Goal: Task Accomplishment & Management: Use online tool/utility

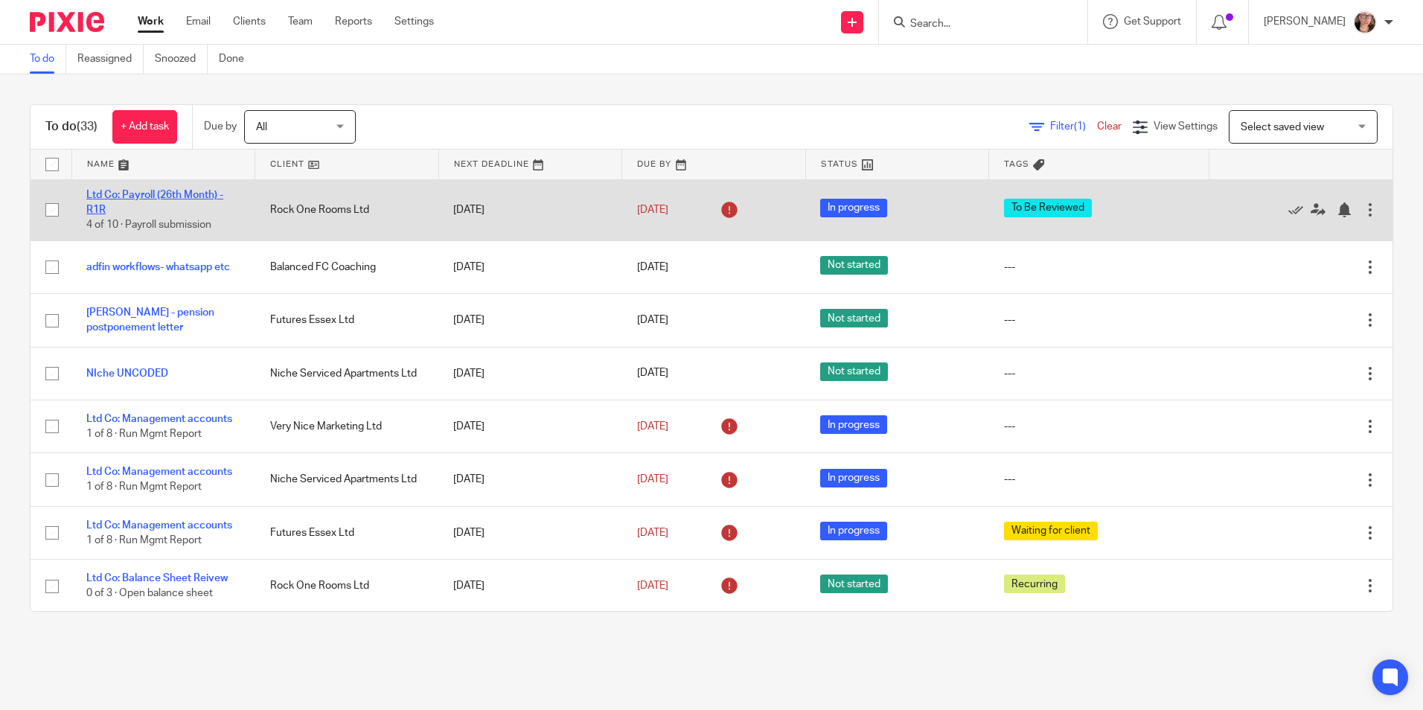
drag, startPoint x: 0, startPoint y: 0, endPoint x: 186, endPoint y: 193, distance: 268.4
click at [186, 193] on link "Ltd Co: Payroll (26th Month) - R1R" at bounding box center [154, 202] width 137 height 25
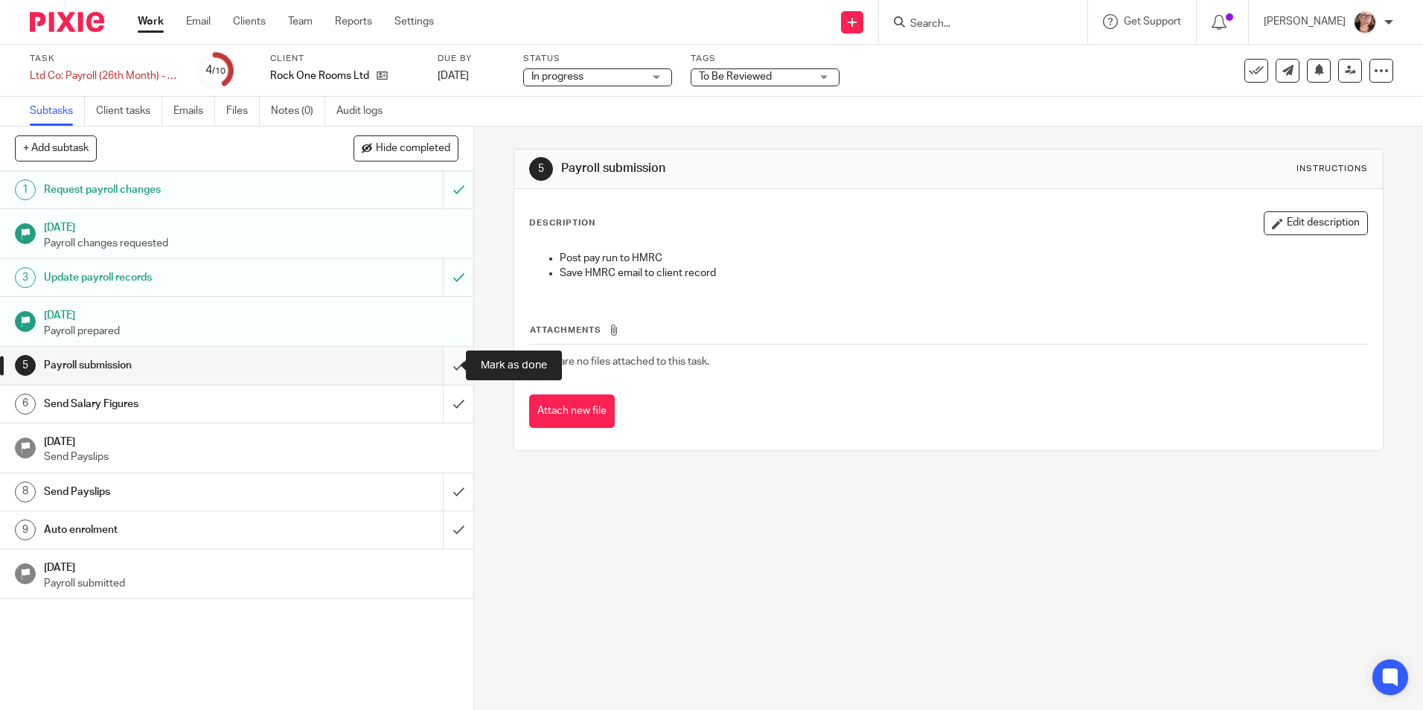
drag, startPoint x: 438, startPoint y: 368, endPoint x: 438, endPoint y: 381, distance: 12.6
click at [438, 368] on input "submit" at bounding box center [236, 365] width 473 height 37
click at [446, 414] on input "submit" at bounding box center [236, 403] width 473 height 37
click at [444, 497] on input "submit" at bounding box center [236, 491] width 473 height 37
click at [421, 545] on link "9 Auto enrolment" at bounding box center [221, 529] width 443 height 37
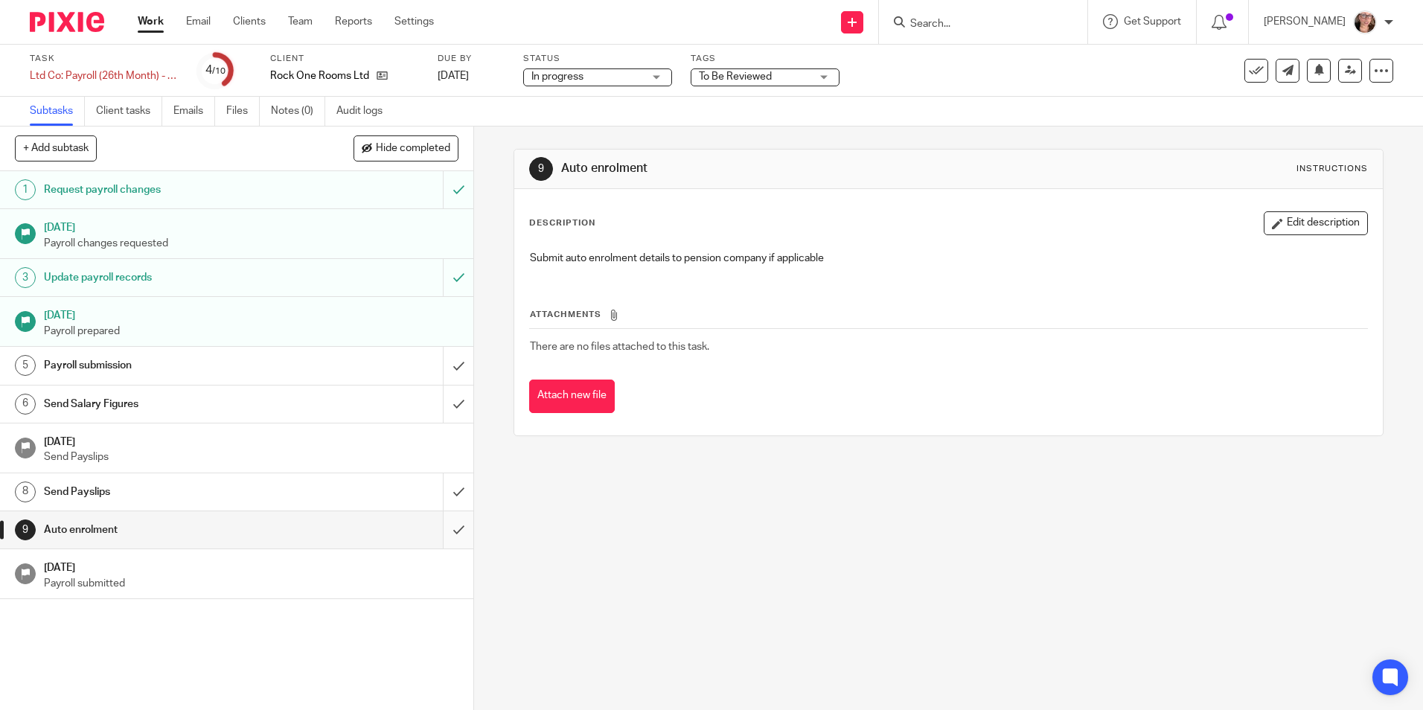
click at [439, 533] on input "submit" at bounding box center [236, 529] width 473 height 37
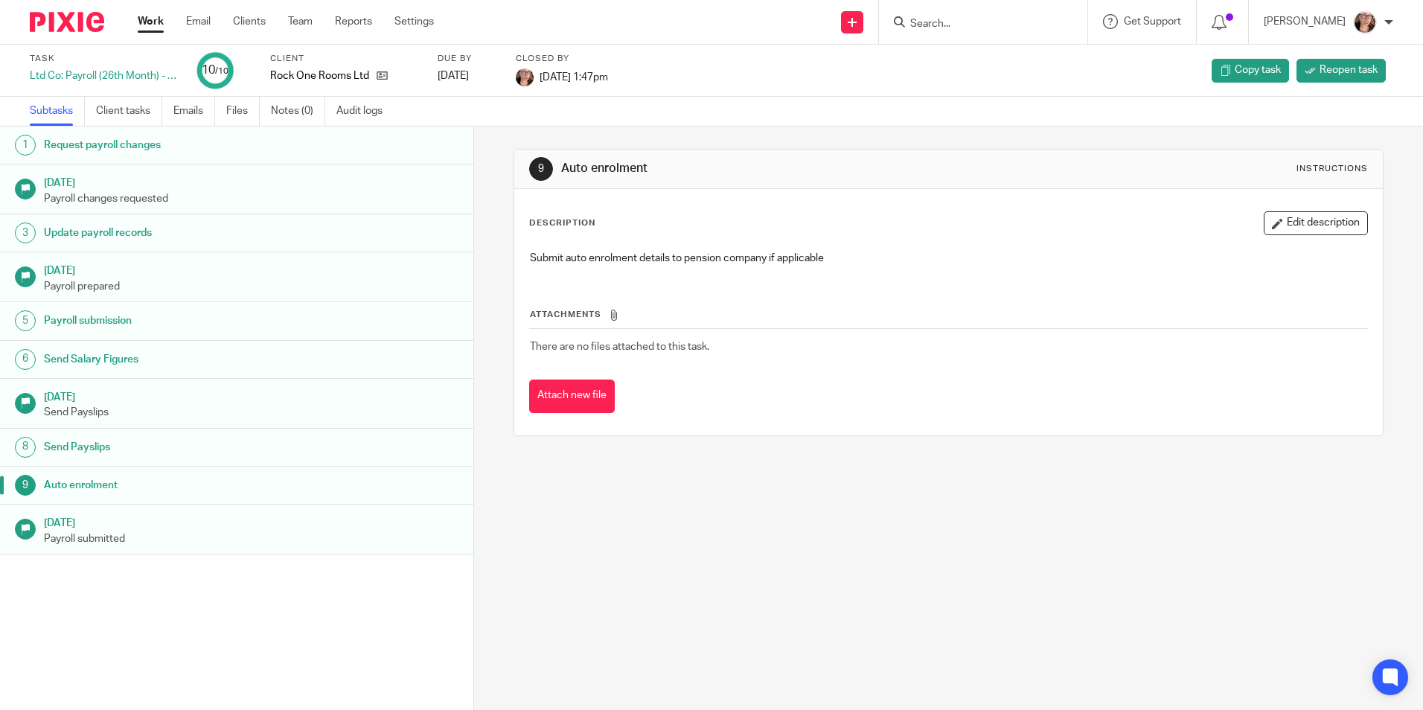
click at [159, 25] on link "Work" at bounding box center [151, 21] width 26 height 15
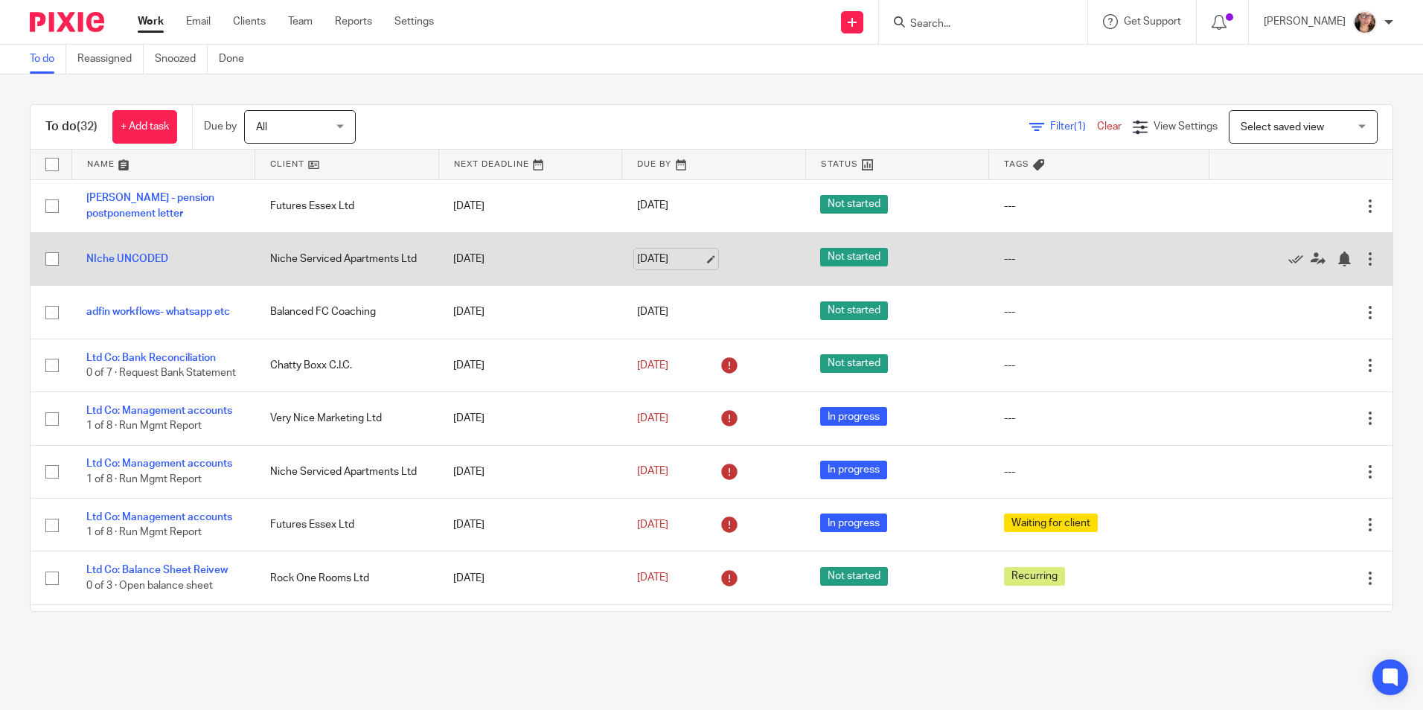
click at [637, 257] on link "[DATE]" at bounding box center [670, 259] width 67 height 16
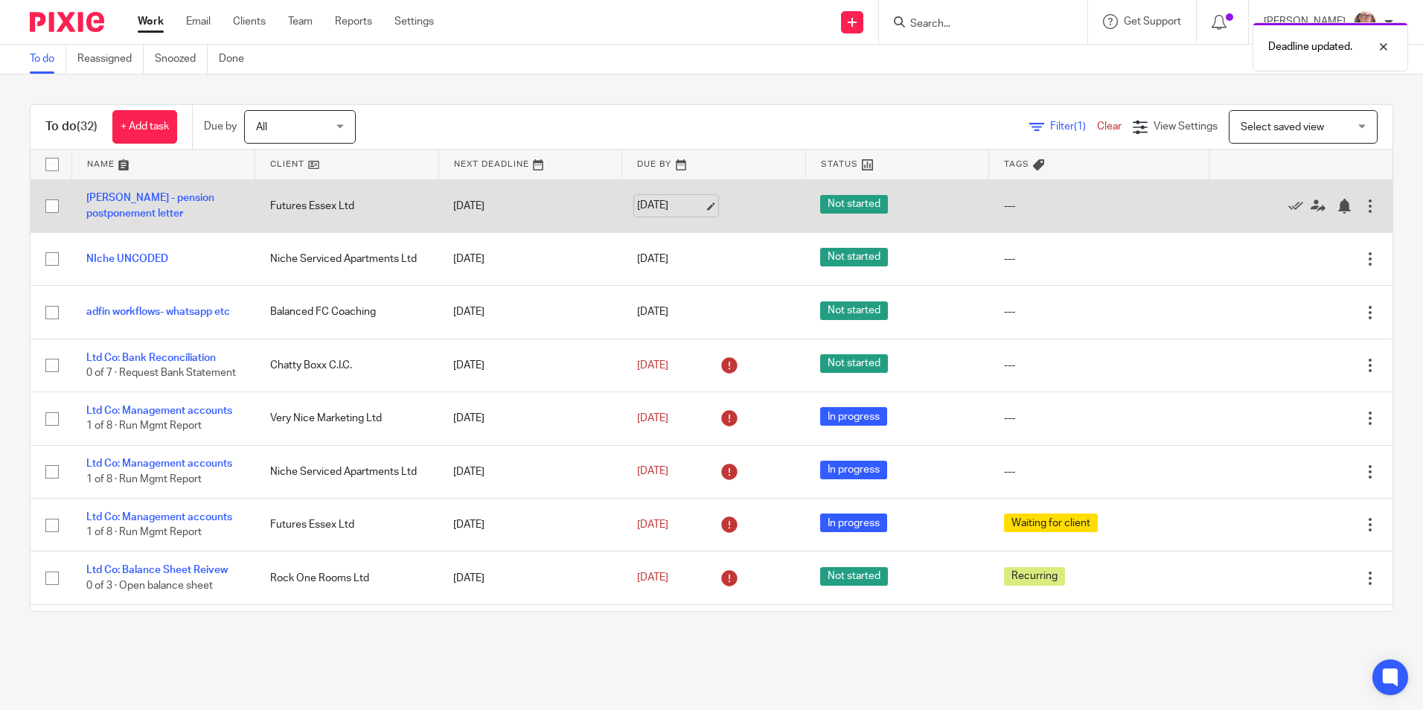
click at [645, 205] on link "[DATE]" at bounding box center [670, 206] width 67 height 16
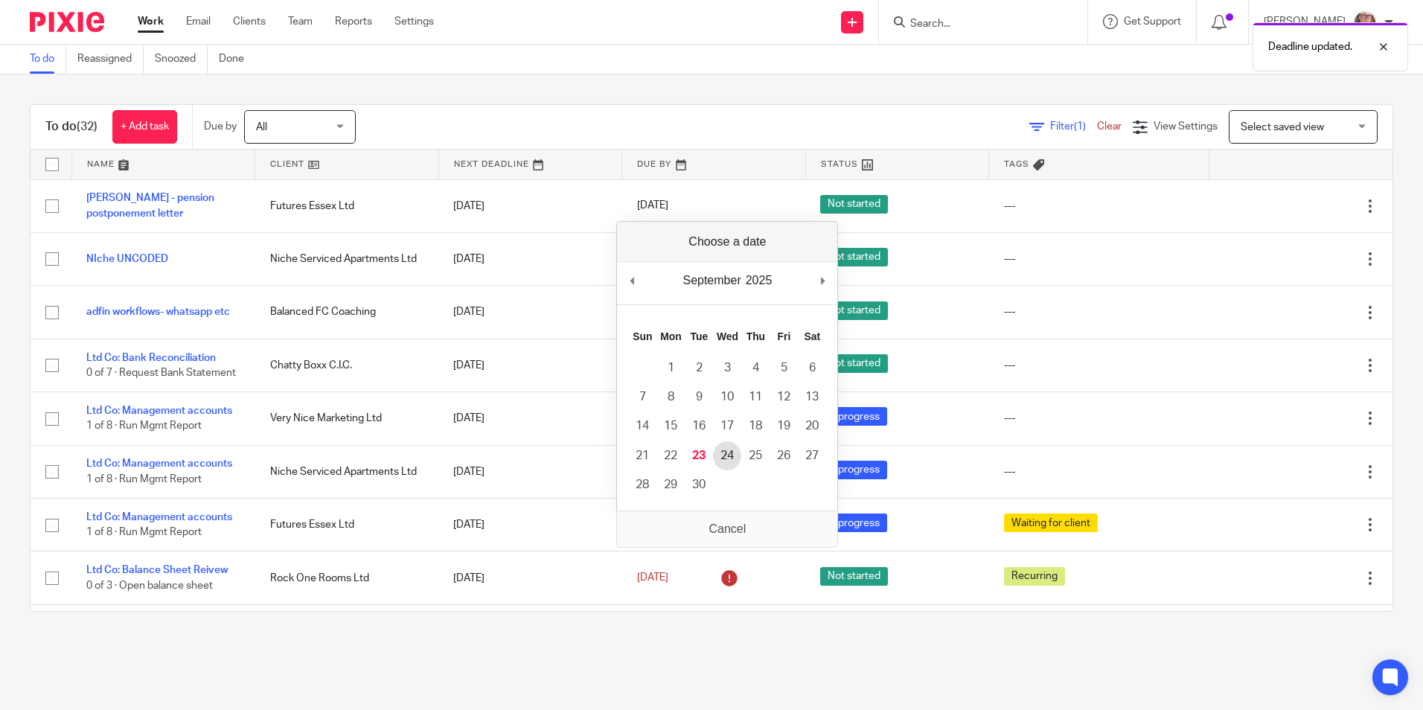
click at [728, 441] on td "24" at bounding box center [727, 455] width 28 height 29
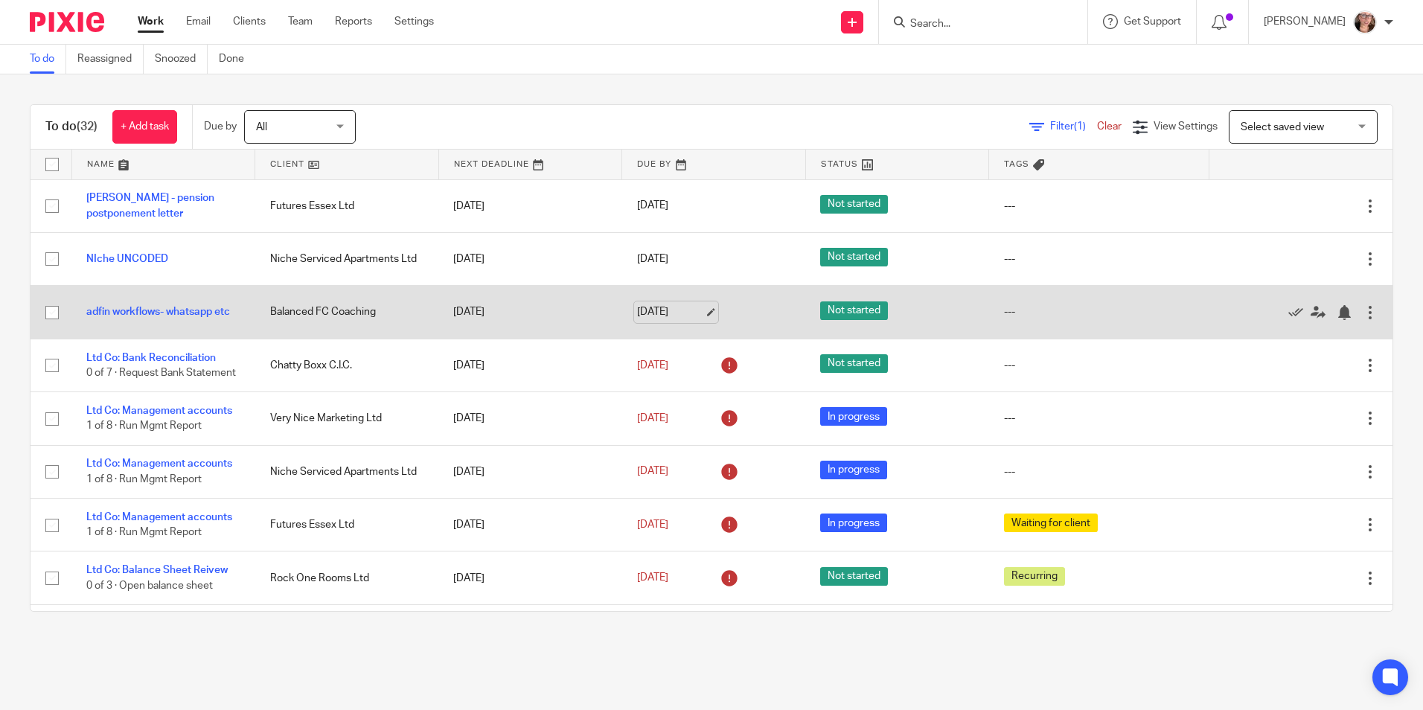
click at [637, 319] on link "[DATE]" at bounding box center [670, 312] width 67 height 16
